Goal: Entertainment & Leisure: Consume media (video, audio)

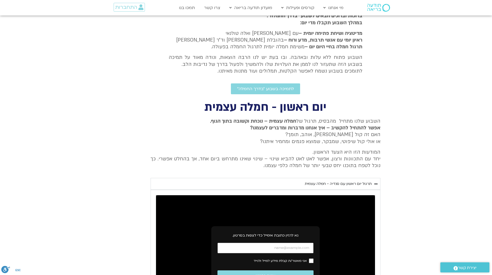
scroll to position [130, 0]
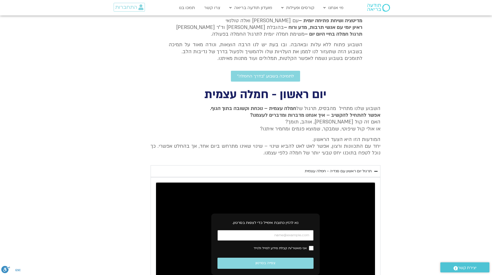
click at [330, 171] on div "תרגול יום ראשון עם סנדיה - חמלה עצמית" at bounding box center [338, 171] width 67 height 6
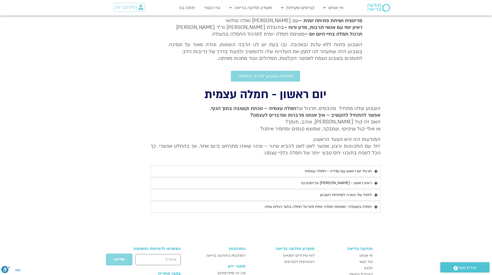
click at [330, 171] on div "תרגול יום ראשון עם סנדיה - חמלה עצמית" at bounding box center [338, 171] width 67 height 6
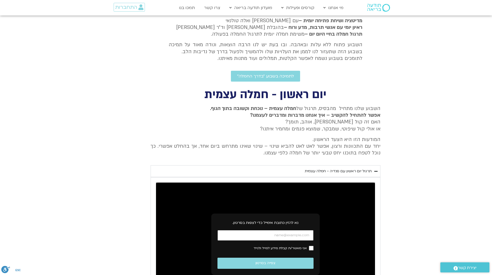
click at [302, 230] on input "כתובת אימייל" at bounding box center [266, 235] width 96 height 11
type input "[EMAIL_ADDRESS][DOMAIN_NAME]"
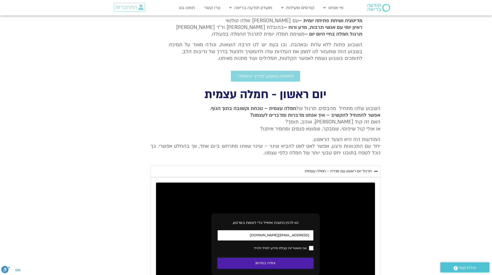
click at [261, 258] on button "צפייה בסרטון" at bounding box center [266, 263] width 96 height 11
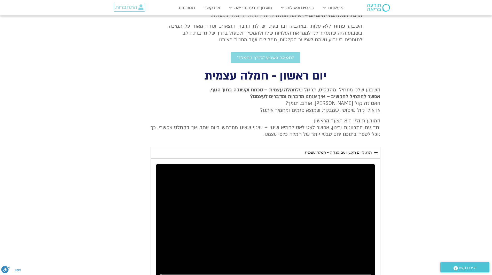
scroll to position [181, 0]
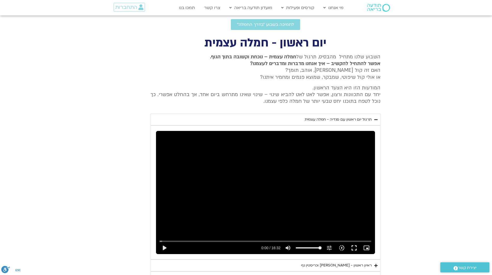
click at [236, 186] on div "Skip Ad play_arrow 0:00 / 16:32 volume_up Mute tune Resolution Auto 240p slow_m…" at bounding box center [265, 192] width 219 height 123
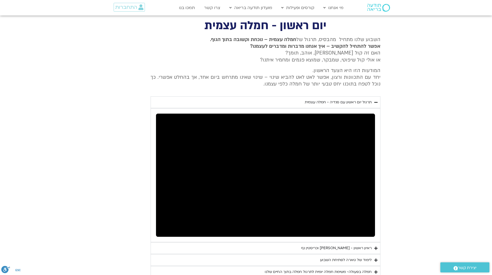
scroll to position [207, 0]
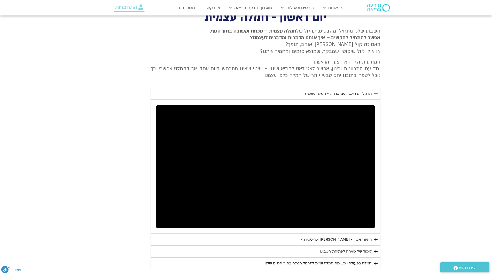
click at [374, 238] on icon "Accordion. Open links with Enter or Space, close with Escape, and navigate with…" at bounding box center [375, 240] width 3 height 4
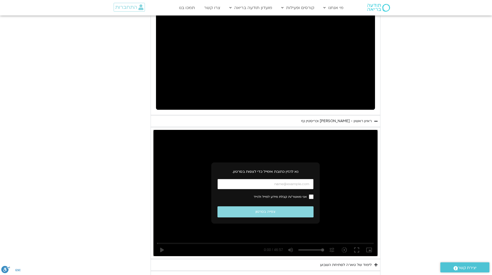
scroll to position [336, 0]
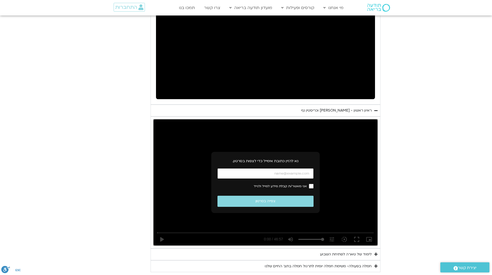
click at [374, 252] on icon "Accordion. Open links with Enter or Space, close with Escape, and navigate with…" at bounding box center [375, 254] width 3 height 4
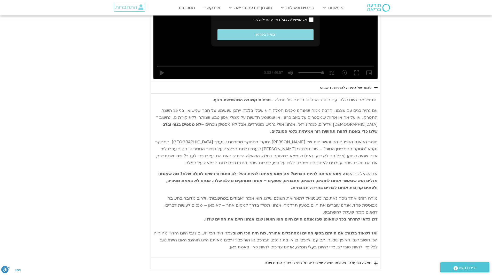
scroll to position [517, 0]
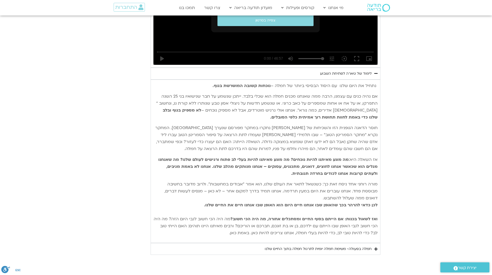
click at [374, 247] on icon "Accordion. Open links with Enter or Space, close with Escape, and navigate with…" at bounding box center [375, 249] width 3 height 4
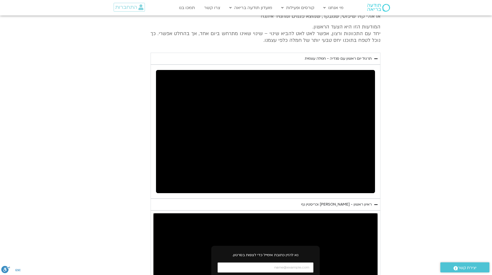
scroll to position [233, 0]
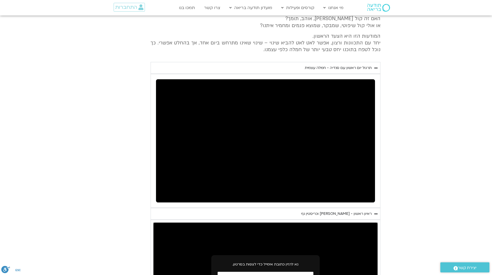
click at [374, 212] on icon "Accordion. Open links with Enter or Space, close with Escape, and navigate with…" at bounding box center [375, 214] width 3 height 4
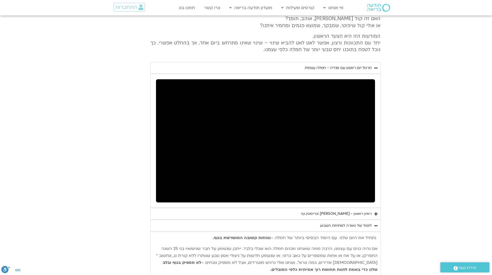
click at [374, 212] on icon "Accordion. Open links with Enter or Space, close with Escape, and navigate with…" at bounding box center [375, 214] width 3 height 4
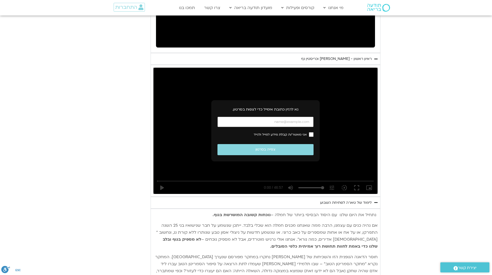
scroll to position [414, 0]
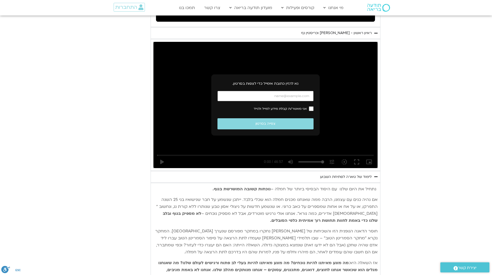
click at [374, 175] on icon "Accordion. Open links with Enter or Space, close with Escape, and navigate with…" at bounding box center [375, 177] width 3 height 4
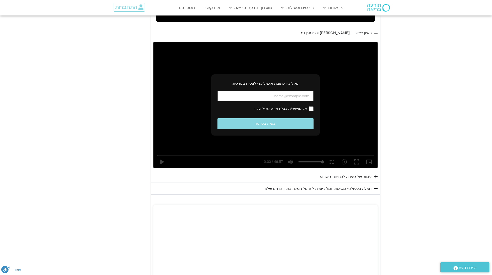
click at [374, 175] on icon "Accordion. Open links with Enter or Space, close with Escape, and navigate with…" at bounding box center [375, 177] width 3 height 4
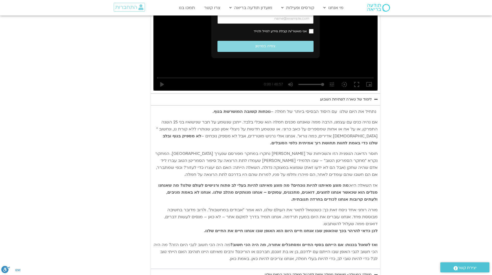
scroll to position [517, 0]
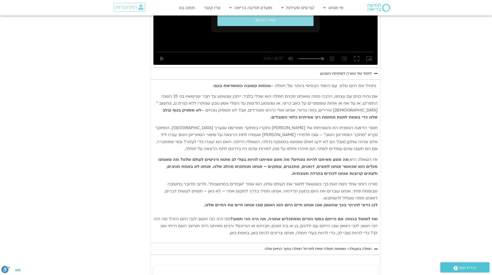
click at [374, 247] on icon "Accordion. Open links with Enter or Space, close with Escape, and navigate with…" at bounding box center [375, 249] width 3 height 4
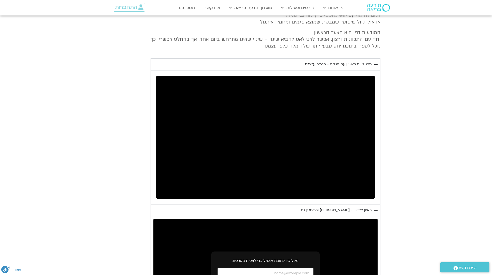
scroll to position [233, 0]
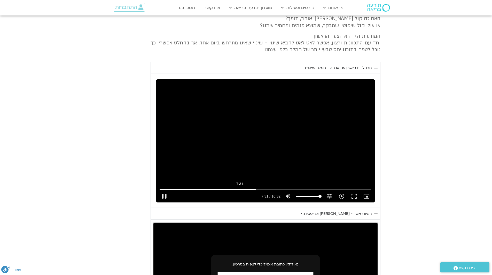
drag, startPoint x: 264, startPoint y: 169, endPoint x: 257, endPoint y: 164, distance: 8.5
click at [257, 188] on input "Seek" at bounding box center [266, 189] width 212 height 3
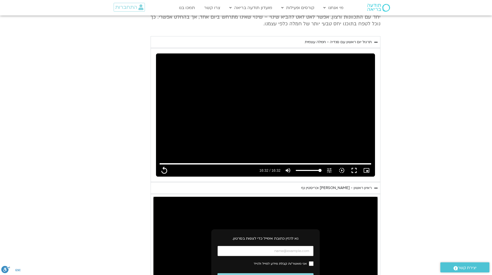
scroll to position [311, 0]
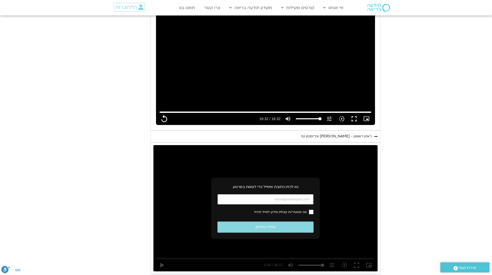
click at [374, 135] on icon "Accordion. Open links with Enter or Space, close with Escape, and navigate with…" at bounding box center [375, 137] width 3 height 4
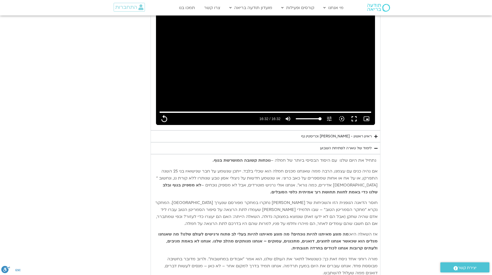
click at [374, 135] on icon "Accordion. Open links with Enter or Space, close with Escape, and navigate with…" at bounding box center [375, 137] width 3 height 4
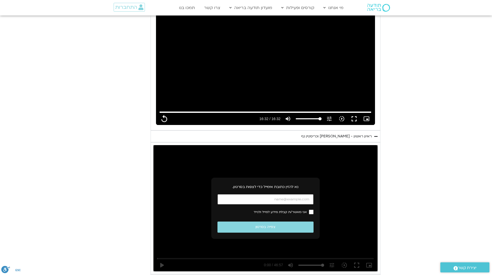
click at [264, 194] on input "כתובת אימייל" at bounding box center [266, 199] width 96 height 11
type input "992.52"
type input "[EMAIL_ADDRESS][DOMAIN_NAME]"
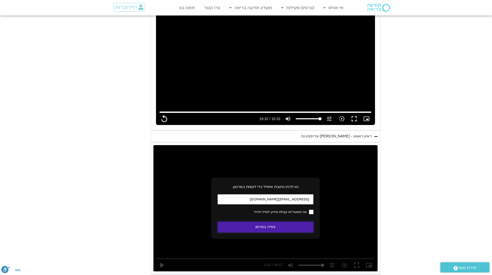
click at [270, 222] on button "צפייה בסרטון" at bounding box center [266, 227] width 96 height 11
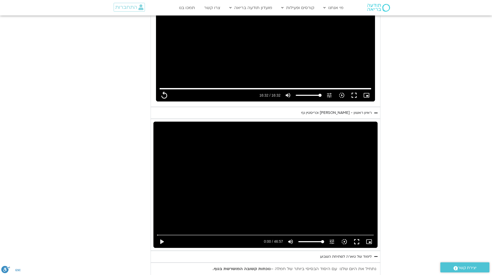
scroll to position [362, 0]
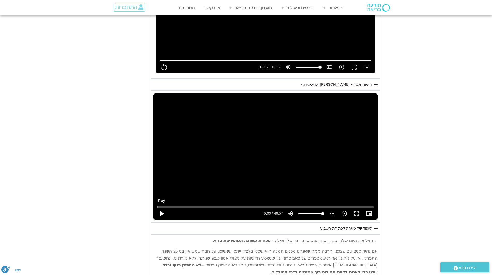
click at [168, 207] on button "play_arrow" at bounding box center [162, 213] width 12 height 12
type input "992.52"
type input "0.016809"
type input "992.52"
type input "0.134367"
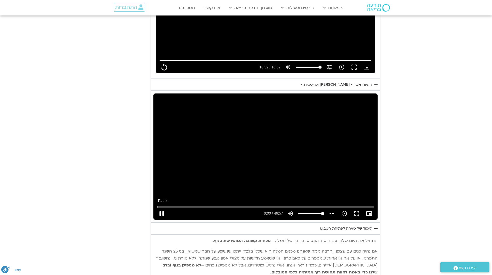
type input "992.52"
type input "0.268629"
type input "992.52"
type input "0.401185"
type input "992.52"
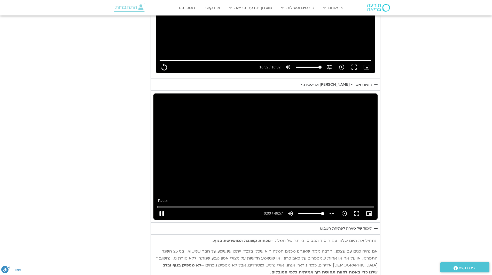
type input "0.539209"
type input "992.52"
type input "0.675537"
type input "992.52"
type input "0.802075"
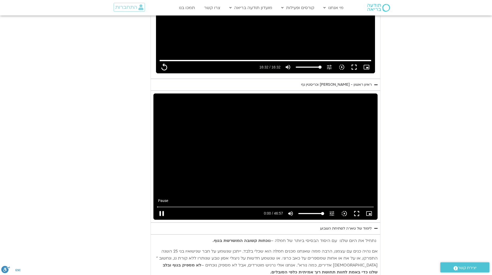
type input "992.52"
type input "0.93885"
type input "992.52"
type input "1.077627"
type input "992.52"
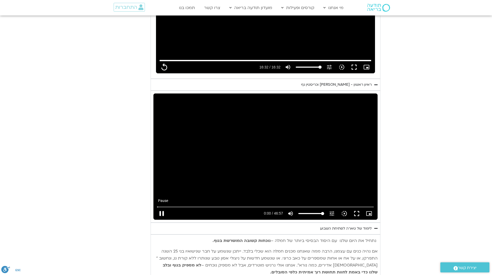
type input "1.212338"
type input "992.52"
type input "1.341095"
type input "992.52"
type input "1.474929"
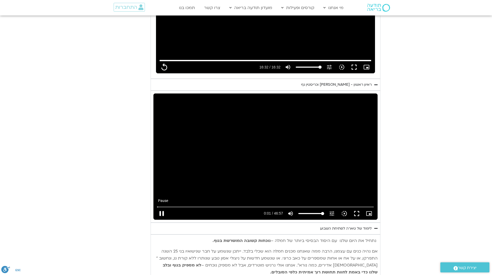
type input "992.52"
type input "1.601559"
type input "992.52"
type input "1.73703"
type input "992.52"
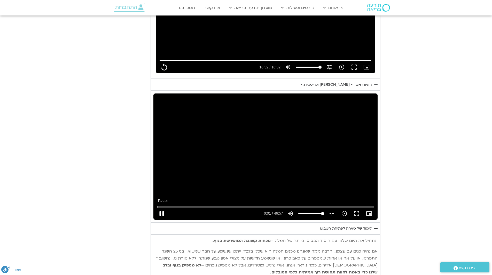
type input "1.871621"
type input "992.52"
type input "2.007053"
type input "992.52"
type input "2.243115"
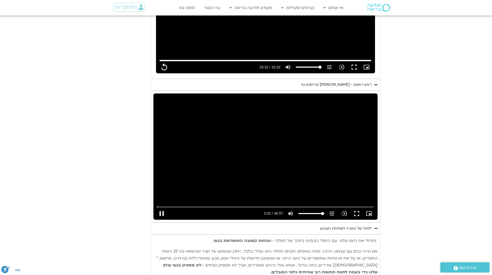
type input "992.52"
type input "2.358675"
type input "992.52"
type input "2.399591"
type input "992.52"
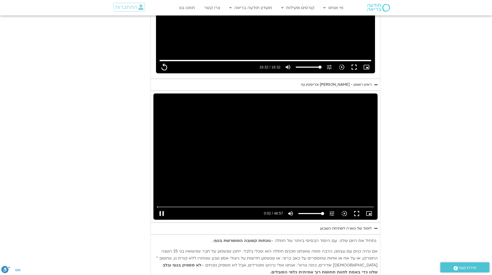
type input "2.543983"
type input "992.52"
type input "2.673087"
type input "992.52"
type input "2.803709"
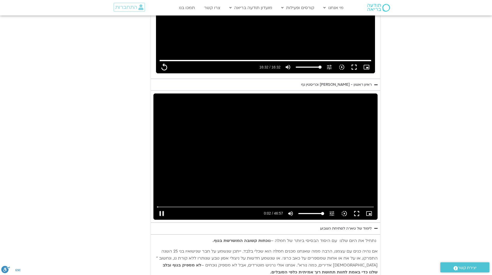
type input "992.52"
type input "2.941277"
type input "992.52"
type input "3.078787"
type input "992.52"
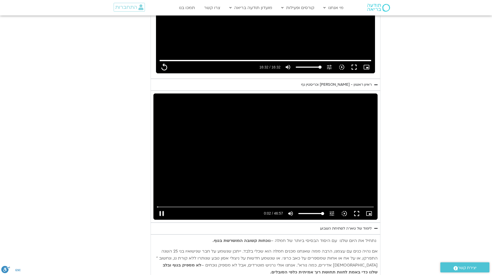
type input "3.206685"
type input "992.52"
type input "3.33497"
type input "992.52"
type input "3.470208"
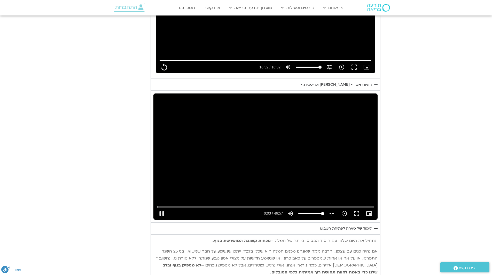
type input "992.52"
type input "3.610307"
type input "992.52"
type input "3.840565"
type input "992.52"
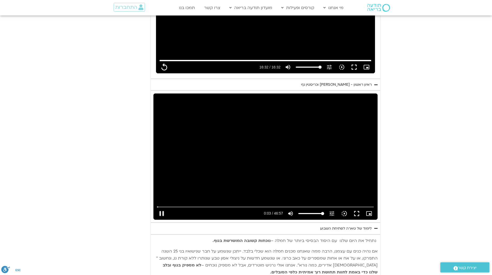
type input "3.866522"
type input "992.52"
type input "3.998147"
type input "992.52"
type input "4.132643"
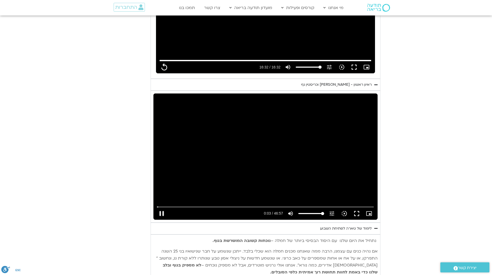
type input "992.52"
type input "4.272261"
type input "992.52"
type input "4.407027"
type input "992.52"
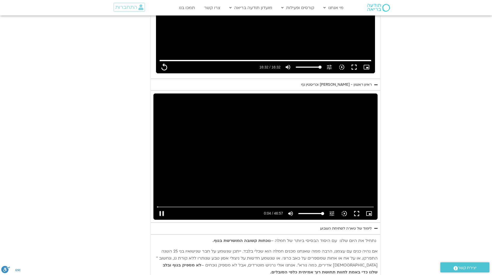
type input "4.533781"
type input "992.52"
type input "4.671689"
type input "992.52"
type input "4.798957"
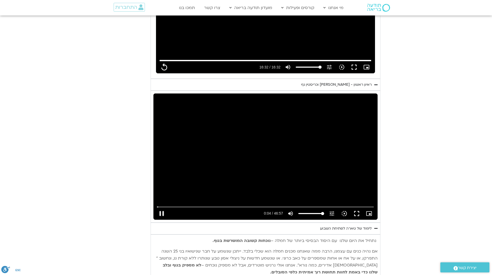
type input "992.52"
type input "4.938326"
type input "992.52"
type input "5.073152"
type input "992.52"
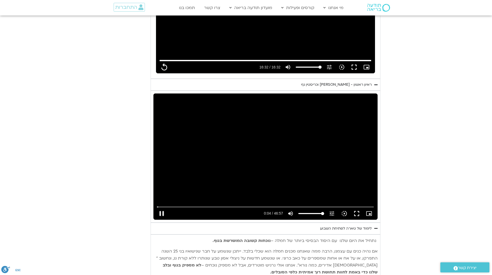
type input "5.204237"
type input "992.52"
type input "5.33375"
type input "992.52"
type input "5.467454"
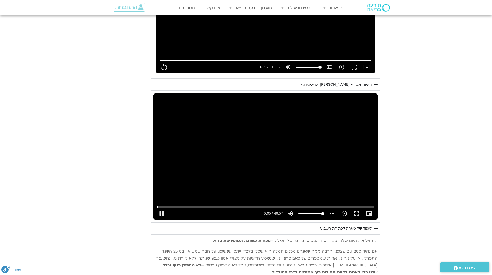
type input "992.52"
type input "5.60401"
type input "992.52"
type input "5.739148"
type input "992.52"
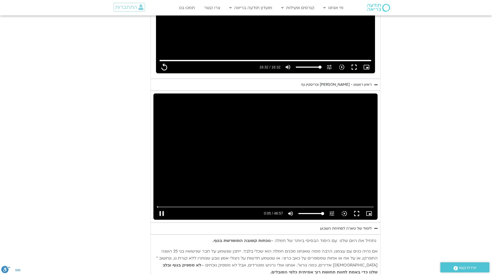
type input "5.868051"
type input "992.52"
type input "5.999937"
type input "992.52"
type input "6.136254"
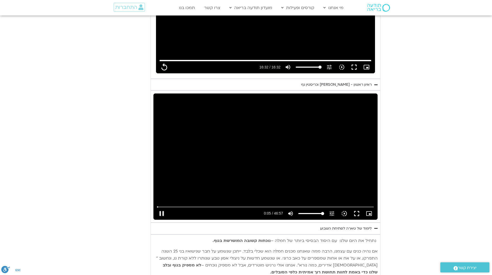
type input "992.52"
type input "6.274869"
type input "992.52"
type input "6.404036"
type input "992.52"
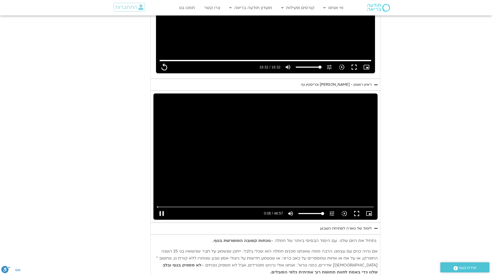
type input "6.529496"
type input "992.52"
type input "6.667105"
type input "992.52"
type input "6.80394"
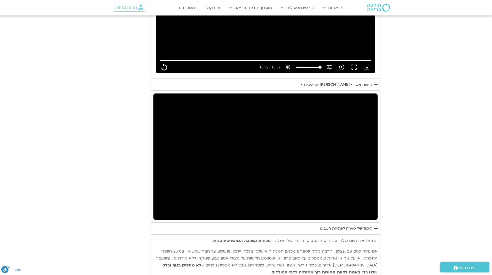
type input "992.52"
type input "43.502188"
type input "992.52"
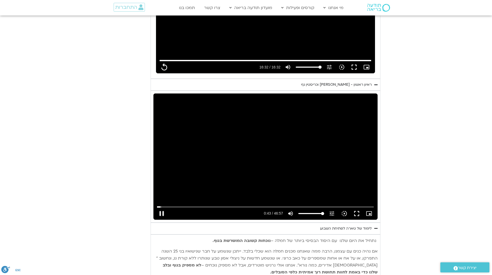
type input "43.568462"
type input "992.52"
type input "43.705336"
type input "992.52"
type input "43.842399"
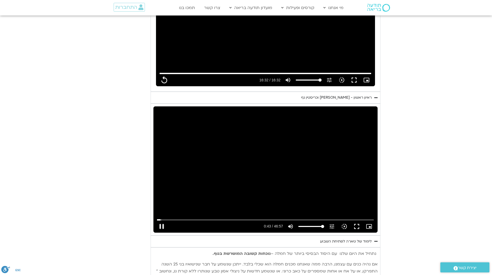
type input "992.52"
type input "43.971486"
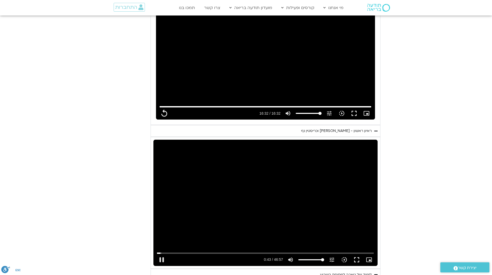
type input "992.52"
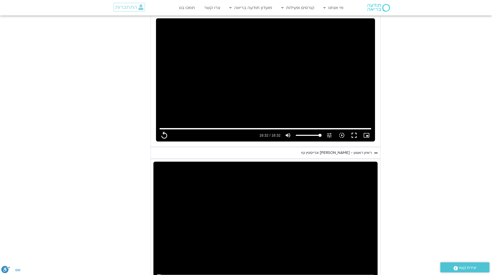
type input "44.099674"
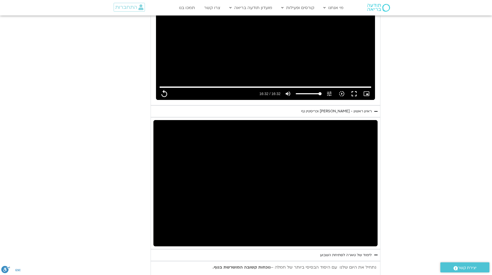
scroll to position [336, 0]
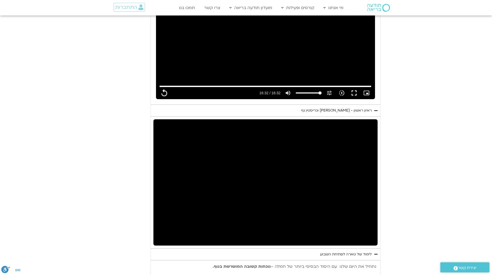
type input "992.52"
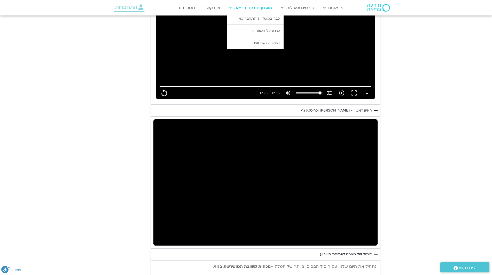
type input "344.372203"
type input "992.52"
type input "344.423627"
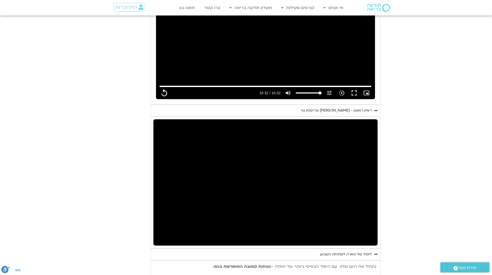
type input "992.52"
type input "344.936823"
type input "992.52"
type input "344.97058"
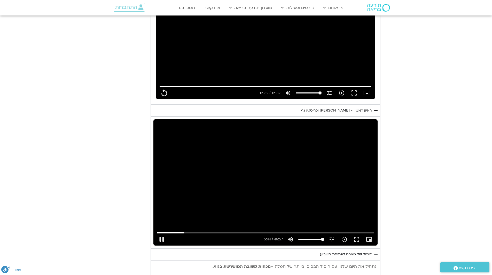
type input "992.52"
type input "345.203614"
type input "992.52"
type input "345.320424"
type input "992.52"
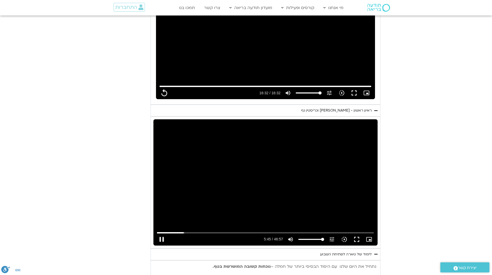
type input "345.453625"
type input "992.52"
type input "345.586552"
type input "992.52"
type input "345.721274"
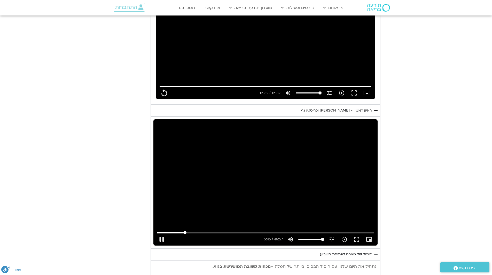
type input "992.52"
type input "345.854411"
type input "992.52"
type input "345.986244"
type input "992.52"
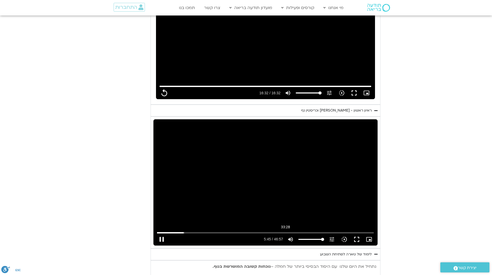
type input "346.006276"
type input "992.52"
type input "346.253402"
type input "992.52"
type input "346.385908"
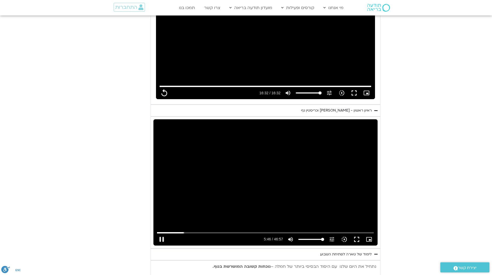
type input "992.52"
type input "346.51951"
type input "992.52"
type input "346.652436"
type input "992.52"
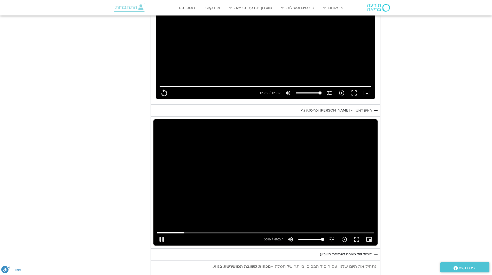
type input "346.785637"
type input "992.52"
type input "346.819012"
type input "992.52"
type input "347.052414"
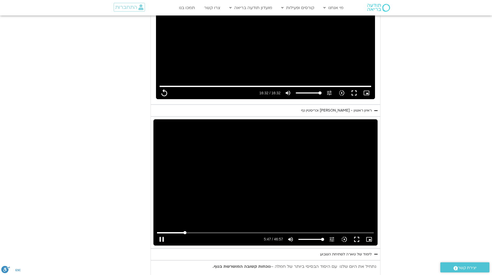
type input "992.52"
type input "347.103407"
type input "992.52"
type input "307.419278965234"
type input "992.52"
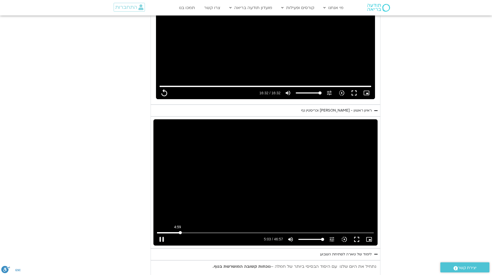
type input "282.897259205648"
type input "992.52"
type input "258.375239446061"
type input "992.52"
type input "237.940222979739"
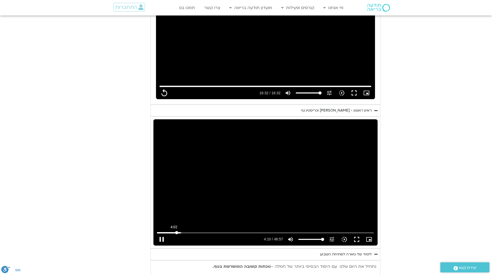
type input "992.52"
type input "213.418203220152"
type input "992.52"
drag, startPoint x: 196, startPoint y: 191, endPoint x: 190, endPoint y: 191, distance: 5.9
click at [190, 231] on input "Seek" at bounding box center [265, 232] width 217 height 3
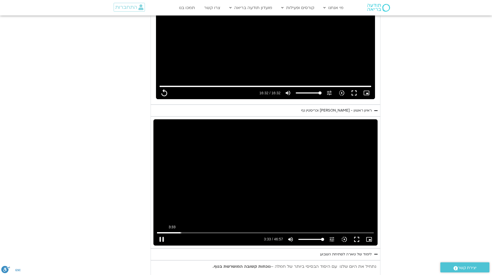
type input "213.438172"
type input "992.52"
type input "213.551695"
type input "992.52"
type input "213.683729"
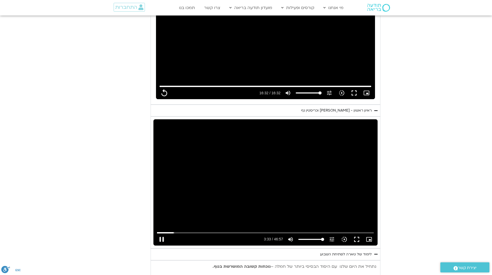
type input "992.52"
type input "213.733019"
type input "992.52"
type input "213.869004"
type input "992.52"
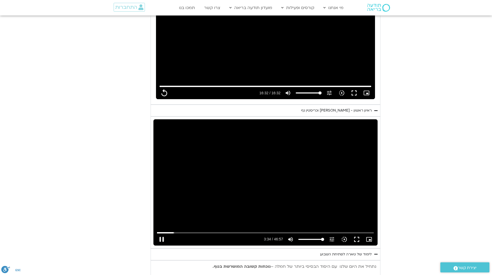
type input "214.001604"
type input "992.52"
type input "214.134949"
type input "992.52"
type input "214.267563"
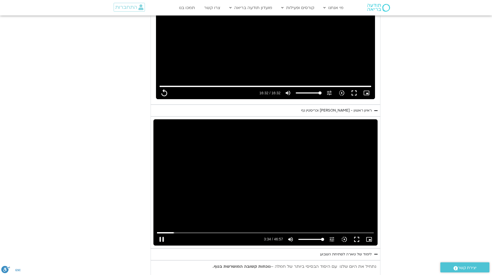
type input "992.52"
type input "214.400665"
type input "992.52"
type input "214.532022"
type input "992.52"
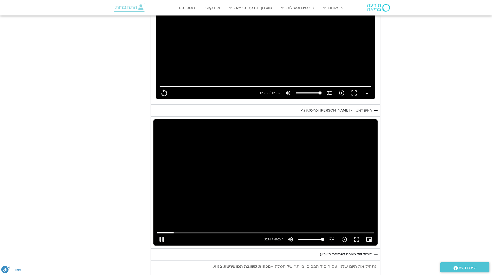
type input "214.667724"
type input "992.52"
type input "214.801127"
type input "992.52"
type input "214.933567"
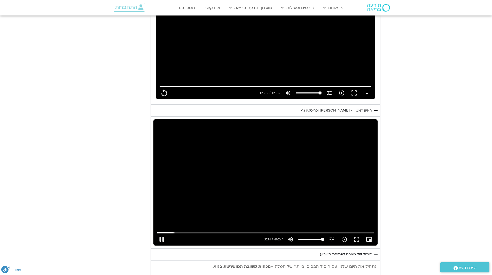
type input "992.52"
type input "215.068353"
type input "992.52"
type input "215.26776"
type input "992.52"
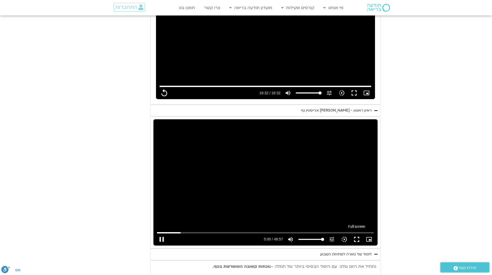
click at [351, 233] on button "fullscreen" at bounding box center [357, 239] width 12 height 12
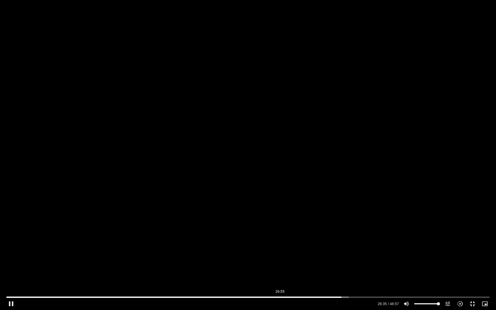
drag, startPoint x: 345, startPoint y: 296, endPoint x: 271, endPoint y: 285, distance: 75.2
click at [273, 275] on input "Seek" at bounding box center [247, 297] width 483 height 3
drag, startPoint x: 274, startPoint y: 295, endPoint x: 243, endPoint y: 292, distance: 31.1
click at [243, 275] on div "Skip Ad 25:39 pause 25:57 / 46:57 volume_up Mute tune Resolution Auto 720p slow…" at bounding box center [248, 155] width 496 height 310
drag, startPoint x: 299, startPoint y: 241, endPoint x: 300, endPoint y: 236, distance: 4.8
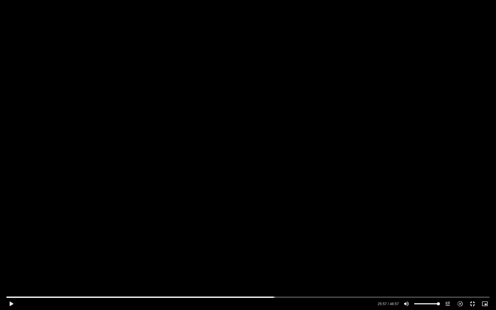
click at [300, 237] on div "Skip Ad 25:39 play_arrow 25:57 / 46:57 volume_up Mute tune Resolution Auto 720p…" at bounding box center [248, 155] width 496 height 310
drag, startPoint x: 254, startPoint y: 295, endPoint x: 239, endPoint y: 295, distance: 14.5
drag, startPoint x: 243, startPoint y: 230, endPoint x: 247, endPoint y: 229, distance: 3.7
click at [246, 230] on div "Skip Ad 22:31 play_arrow 22:37 / 46:57 volume_up Mute tune Resolution Auto 720p…" at bounding box center [248, 155] width 496 height 310
drag, startPoint x: 296, startPoint y: 156, endPoint x: 299, endPoint y: 151, distance: 5.7
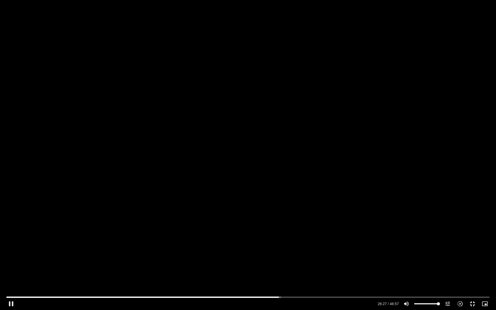
click at [298, 154] on div "Skip Ad 22:31 pause 26:27 / 46:57 volume_up Mute tune Resolution Auto 720p slow…" at bounding box center [248, 155] width 496 height 310
drag, startPoint x: 277, startPoint y: 297, endPoint x: 255, endPoint y: 290, distance: 23.2
click at [253, 275] on input "Seek" at bounding box center [247, 297] width 483 height 3
drag, startPoint x: 279, startPoint y: 246, endPoint x: 281, endPoint y: 244, distance: 2.9
click at [281, 244] on div "Skip Ad 23:56 play_arrow 23:56 / 46:57 volume_up Mute tune Resolution Auto 720p…" at bounding box center [248, 155] width 496 height 310
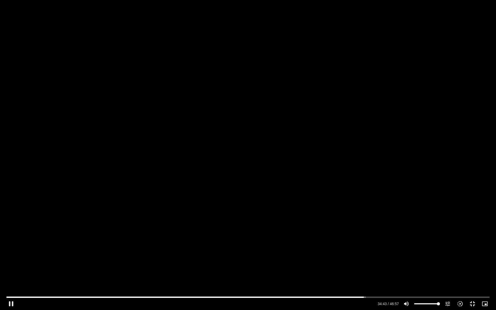
click at [259, 196] on div "Skip Ad 23:56 pause 34:43 / 46:57 volume_up Mute tune Resolution Auto 720p slow…" at bounding box center [248, 155] width 496 height 310
click at [377, 63] on div "Skip Ad 23:56 play_arrow 34:43 / 46:57 volume_up Mute tune Resolution Auto 720p…" at bounding box center [248, 155] width 496 height 310
click at [297, 33] on div "Skip Ad 23:56 pause 34:44 / 46:57 volume_up Mute tune Resolution Auto 720p slow…" at bounding box center [248, 155] width 496 height 310
drag, startPoint x: 321, startPoint y: 41, endPoint x: 327, endPoint y: 43, distance: 6.3
click at [327, 44] on div "Skip Ad 23:56 play_arrow 34:44 / 46:57 volume_up Mute tune Resolution Auto 720p…" at bounding box center [248, 155] width 496 height 310
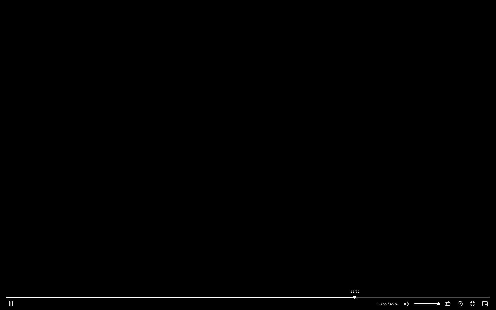
drag, startPoint x: 391, startPoint y: 297, endPoint x: 354, endPoint y: 290, distance: 38.2
click at [354, 275] on input "Seek" at bounding box center [247, 297] width 483 height 3
drag, startPoint x: 355, startPoint y: 296, endPoint x: 331, endPoint y: 293, distance: 24.5
click at [330, 275] on input "Seek" at bounding box center [247, 297] width 483 height 3
click at [253, 223] on div "Skip Ad 31:30 pause 46:04 / 46:57 volume_up Mute tune Resolution Auto 720p slow…" at bounding box center [248, 155] width 496 height 310
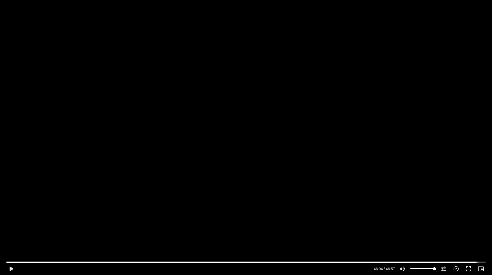
scroll to position [491, 0]
